Goal: Task Accomplishment & Management: Use online tool/utility

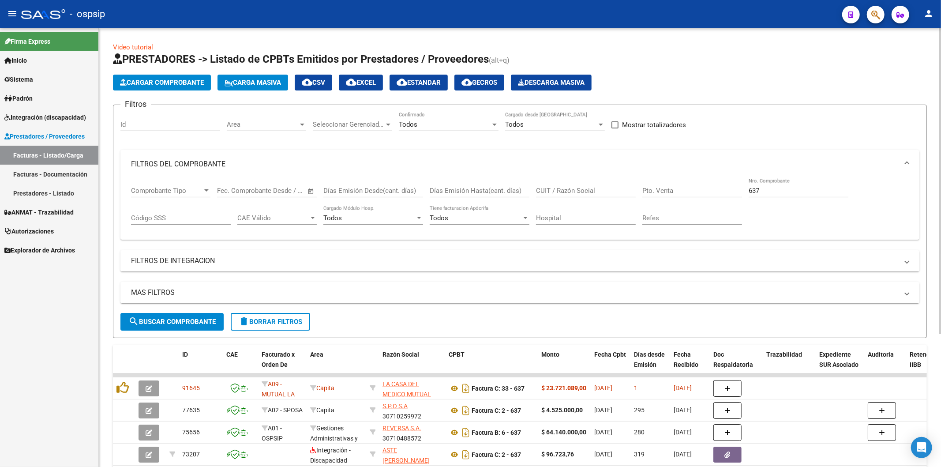
click at [779, 192] on input "637" at bounding box center [799, 191] width 100 height 8
type input "6"
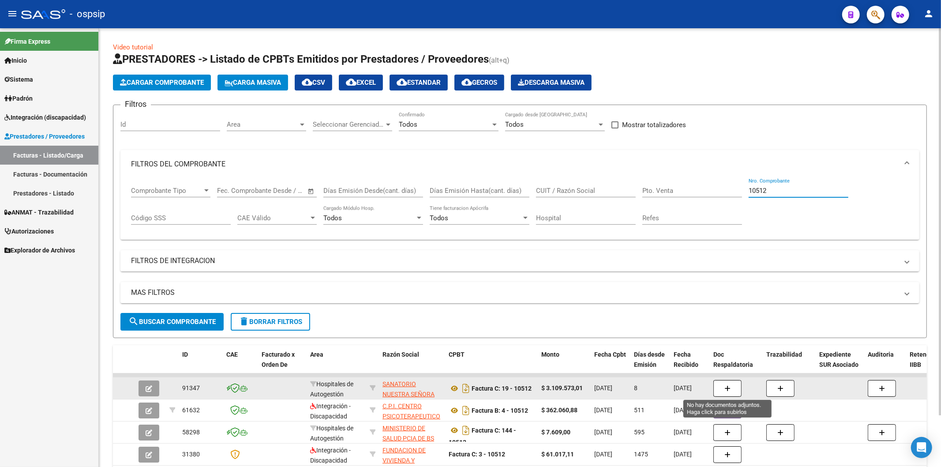
type input "10512"
click at [734, 387] on button "button" at bounding box center [728, 388] width 28 height 17
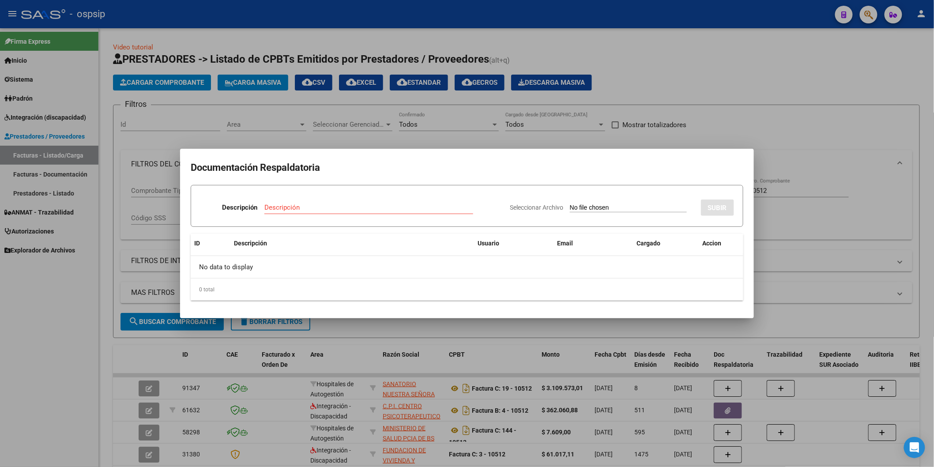
click at [350, 202] on div "Descripción" at bounding box center [368, 207] width 209 height 13
type input "n/c"
click at [570, 204] on input "Seleccionar Archivo" at bounding box center [628, 208] width 117 height 8
type input "C:\fakepath\OSPSIP - NC FC N°10512.pdf"
click at [722, 207] on span "SUBIR" at bounding box center [717, 208] width 19 height 8
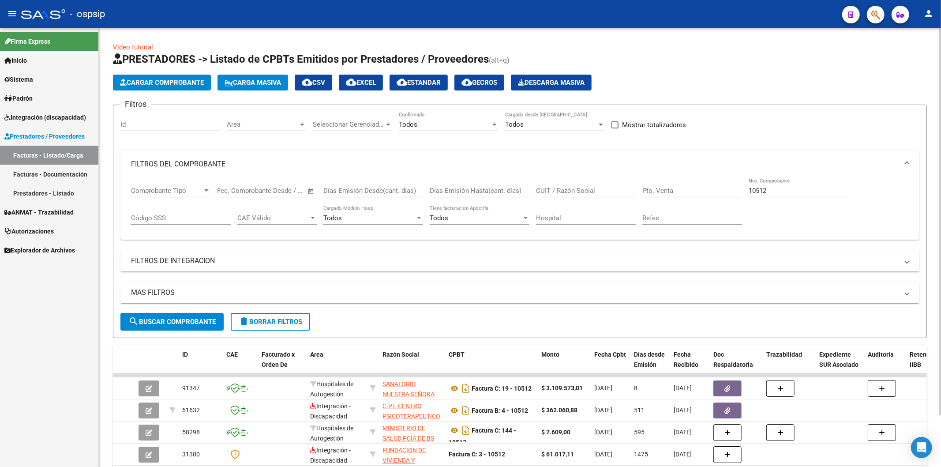
click at [794, 195] on input "10512" at bounding box center [799, 191] width 100 height 8
type input "1"
click at [177, 323] on span "search Buscar Comprobante" at bounding box center [171, 322] width 87 height 8
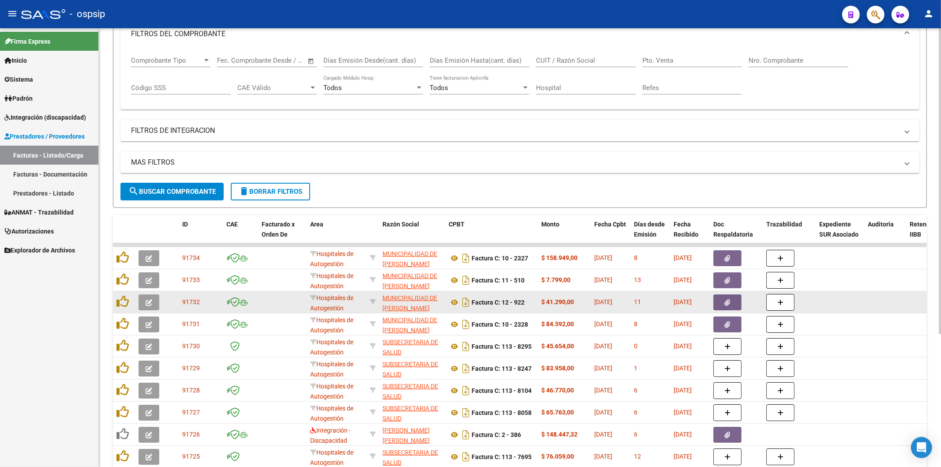
scroll to position [192, 0]
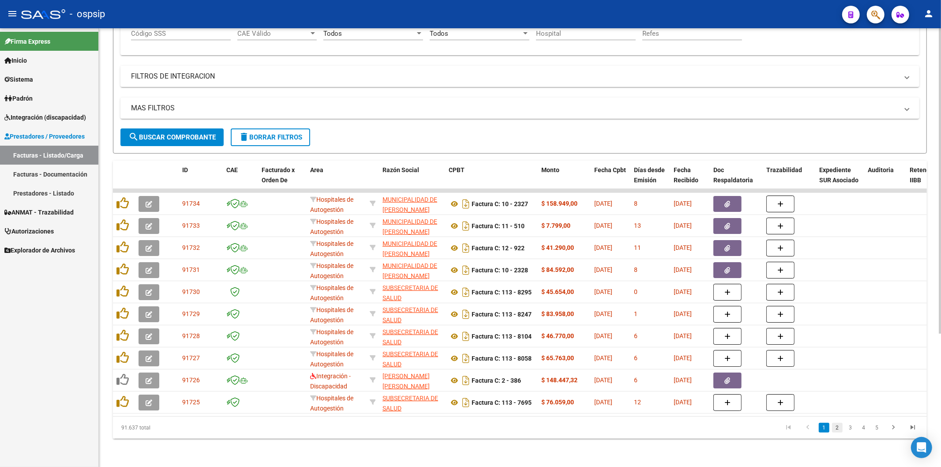
click at [839, 426] on link "2" at bounding box center [837, 428] width 11 height 10
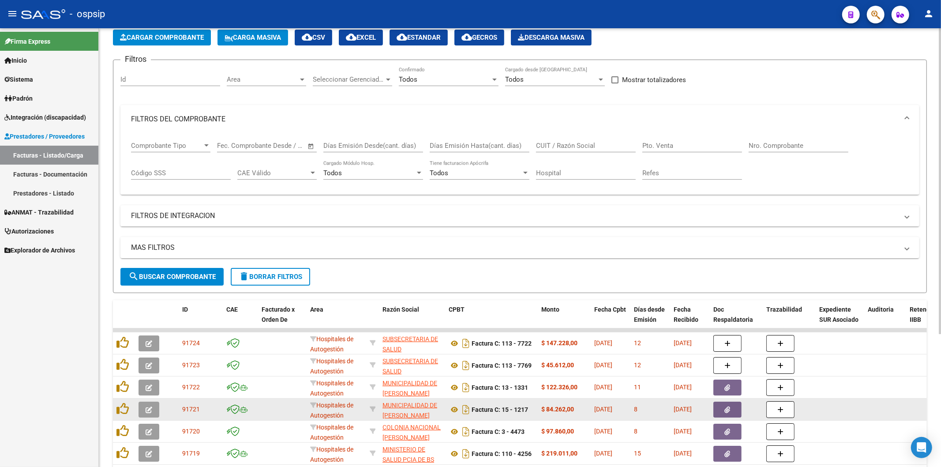
scroll to position [45, 0]
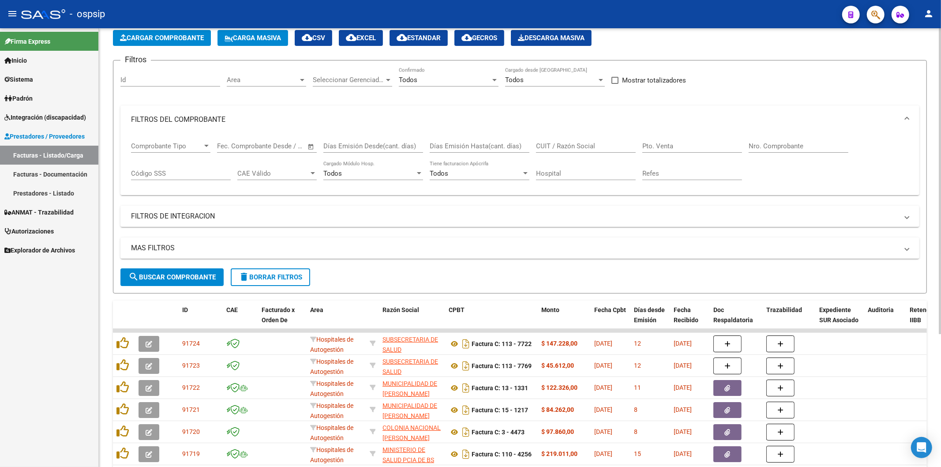
click at [783, 146] on input "Nro. Comprobante" at bounding box center [799, 146] width 100 height 8
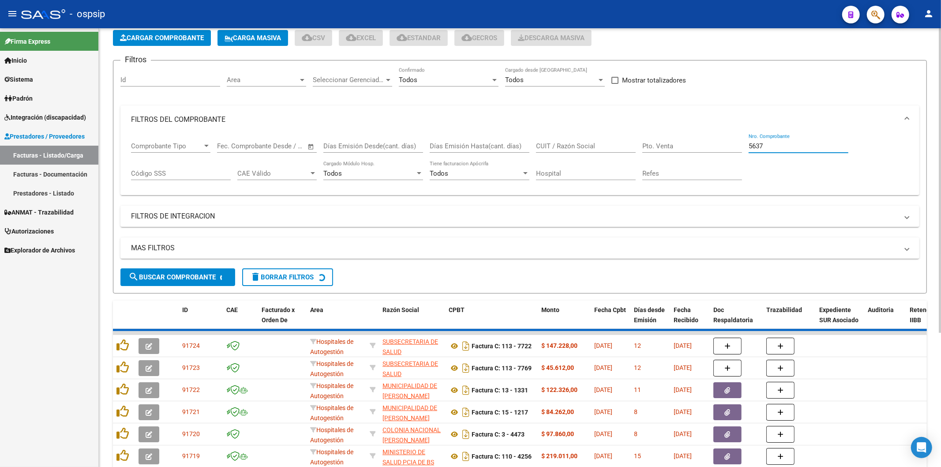
scroll to position [37, 0]
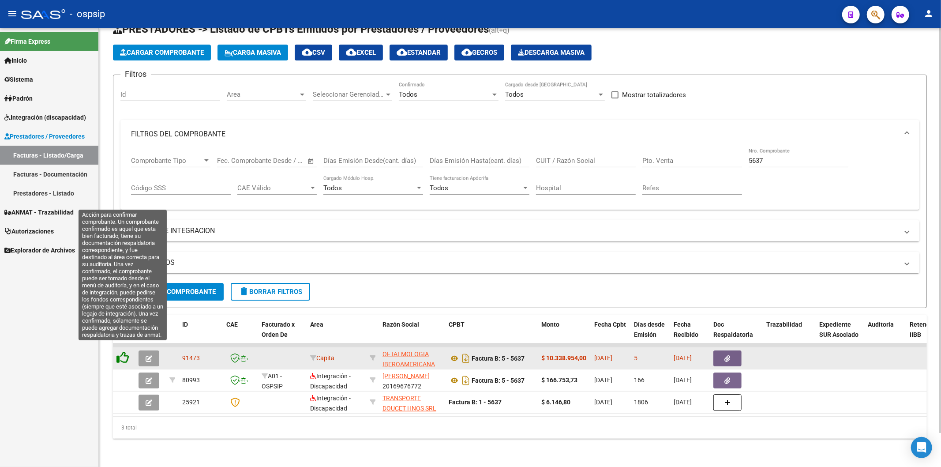
click at [120, 351] on icon at bounding box center [123, 357] width 12 height 12
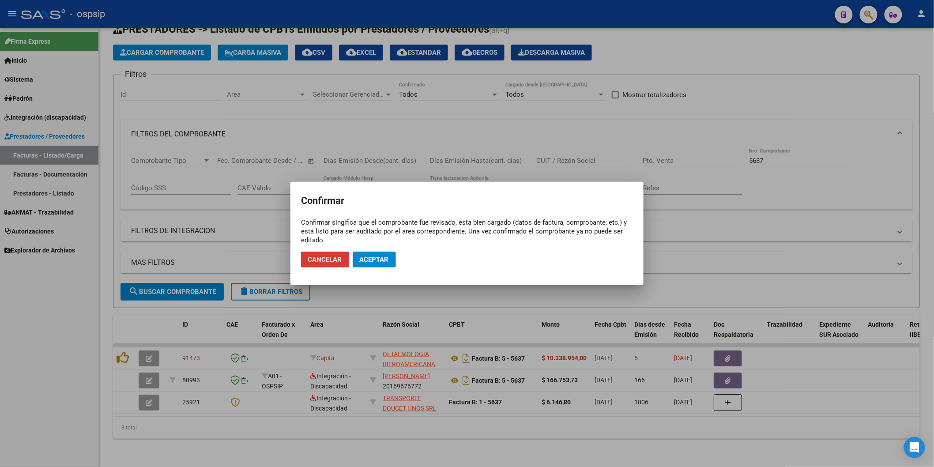
click at [375, 252] on button "Aceptar" at bounding box center [374, 260] width 43 height 16
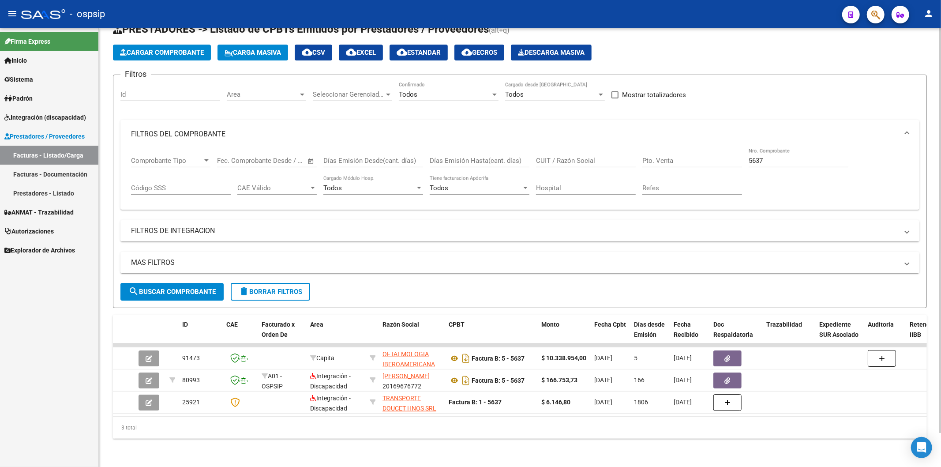
click at [793, 158] on div "5637 Nro. Comprobante" at bounding box center [799, 157] width 100 height 19
click at [791, 157] on input "5637" at bounding box center [799, 161] width 100 height 8
type input "5"
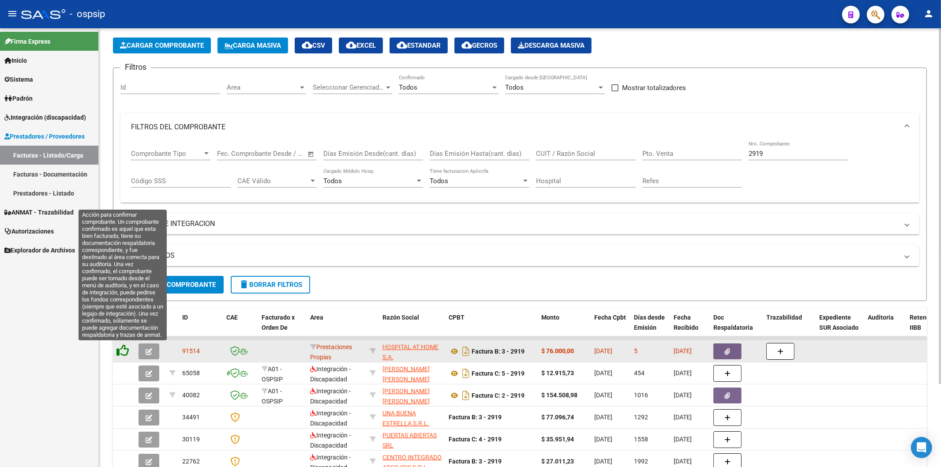
click at [121, 350] on icon at bounding box center [123, 350] width 12 height 12
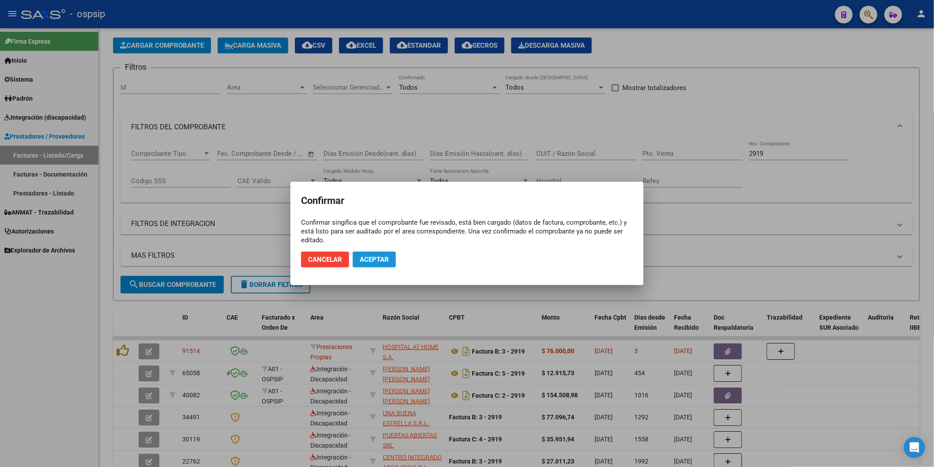
click at [380, 252] on button "Aceptar" at bounding box center [374, 260] width 43 height 16
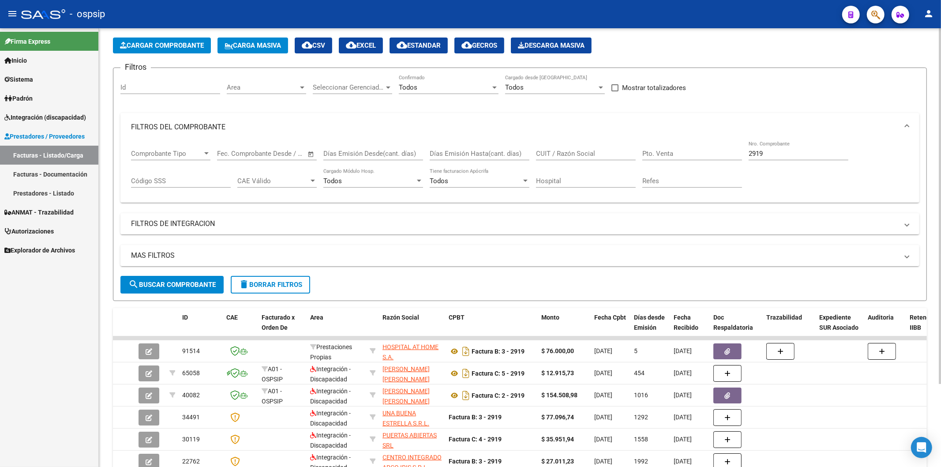
click at [804, 155] on input "2919" at bounding box center [799, 154] width 100 height 8
type input "2"
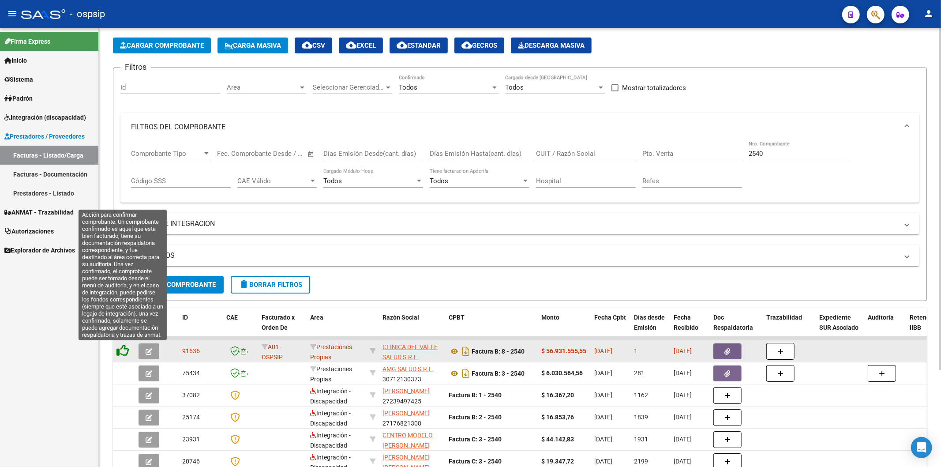
click at [125, 352] on icon at bounding box center [123, 350] width 12 height 12
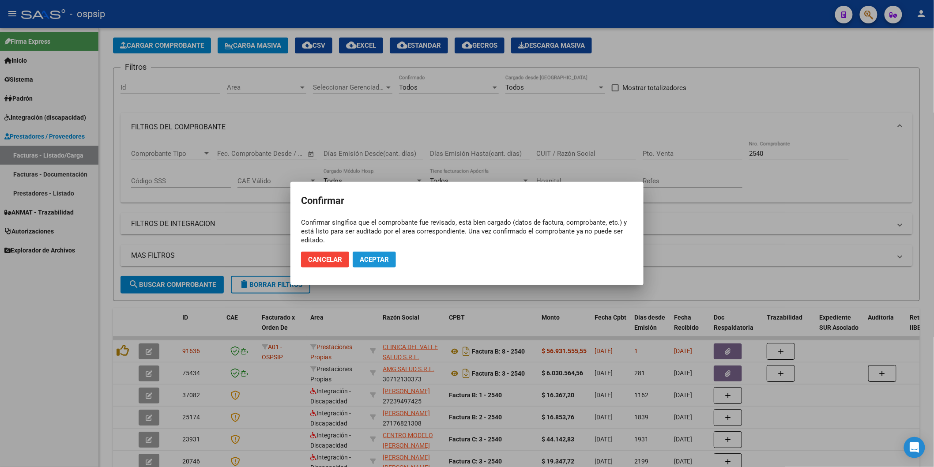
click at [376, 257] on span "Aceptar" at bounding box center [374, 260] width 29 height 8
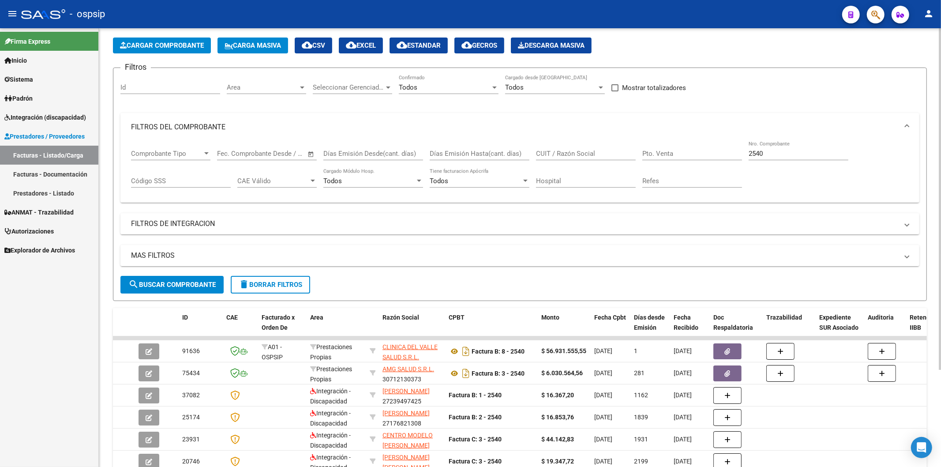
click at [811, 154] on input "2540" at bounding box center [799, 154] width 100 height 8
type input "2"
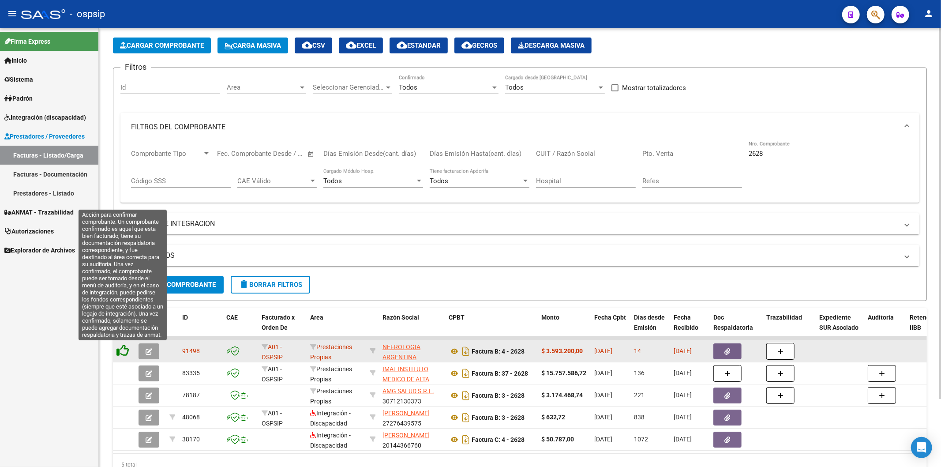
click at [122, 352] on icon at bounding box center [123, 350] width 12 height 12
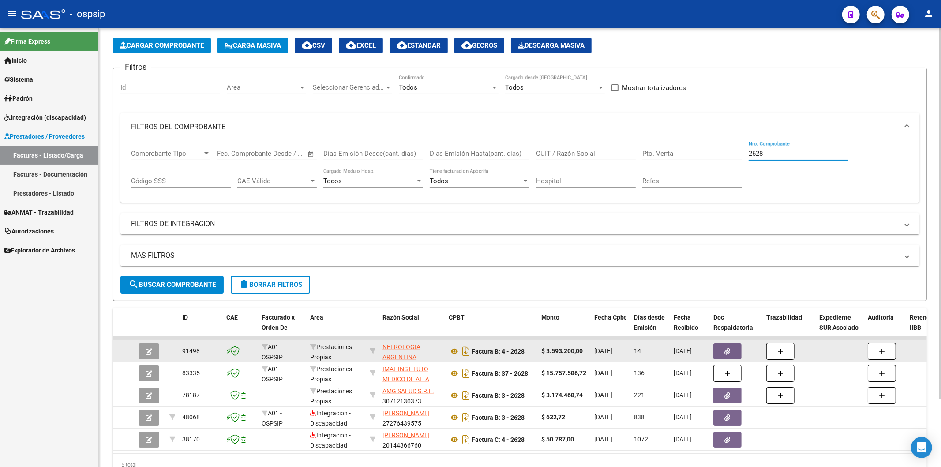
click at [808, 156] on input "2628" at bounding box center [799, 154] width 100 height 8
type input "2"
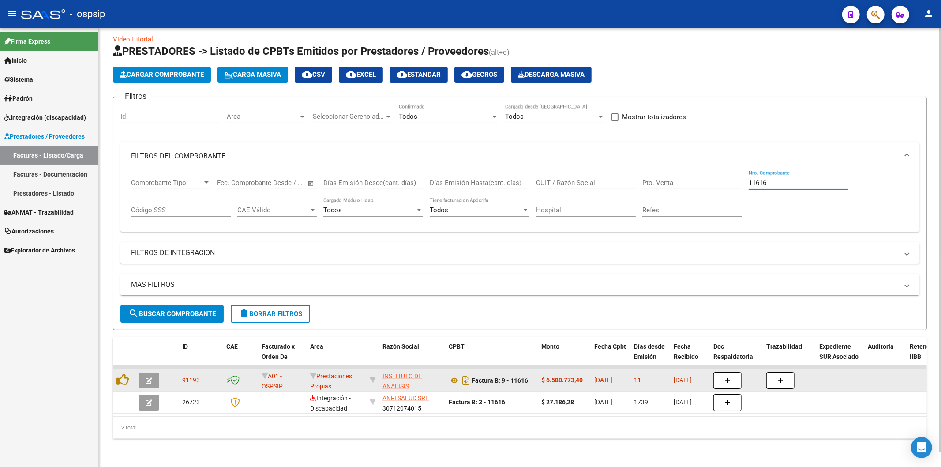
scroll to position [15, 0]
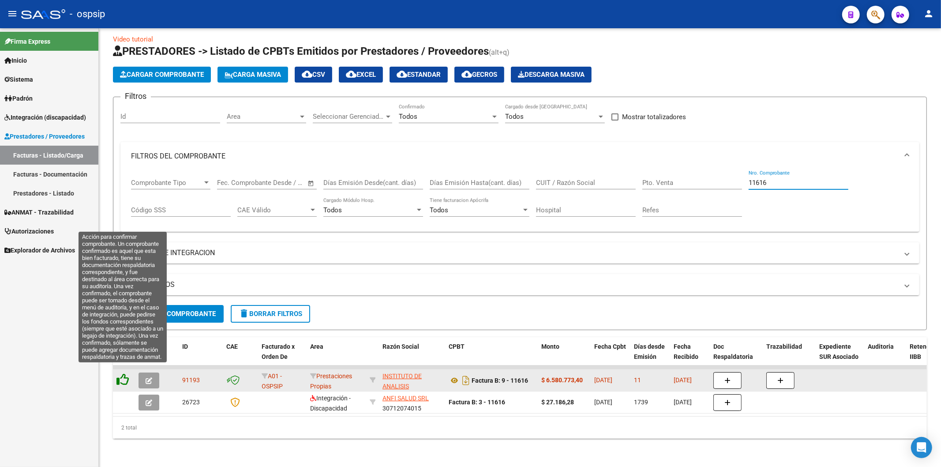
type input "11616"
click at [124, 373] on icon at bounding box center [123, 379] width 12 height 12
